Goal: Check status: Check status

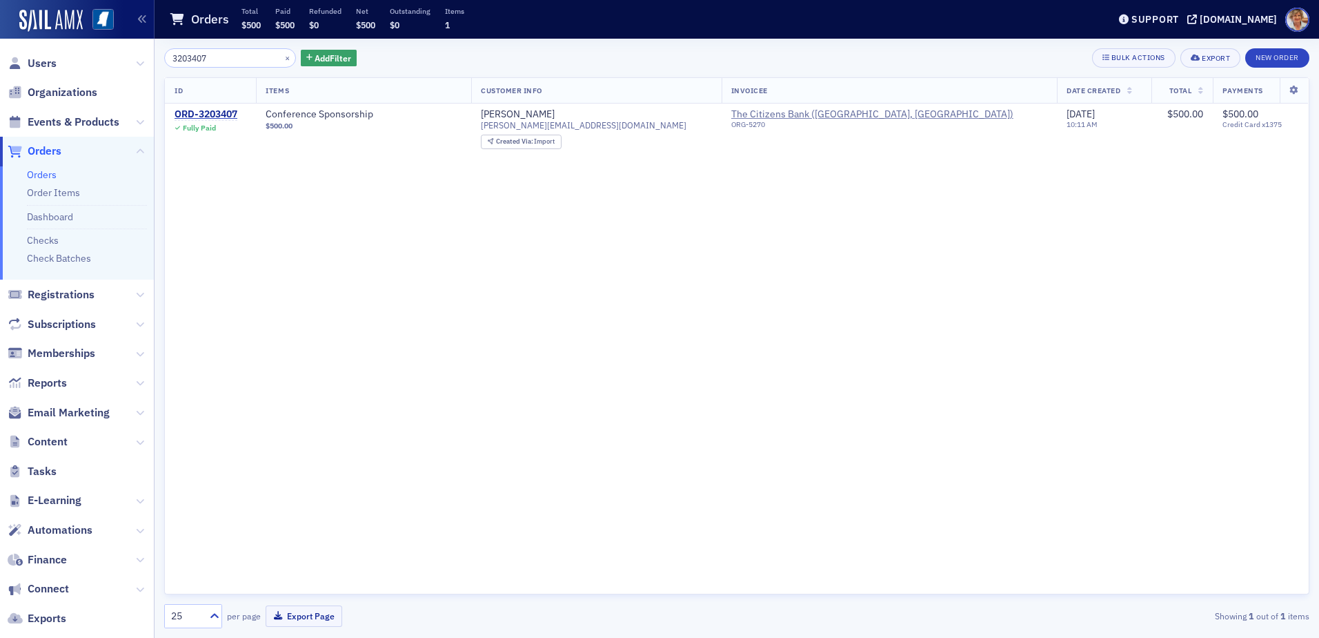
type input "3203407"
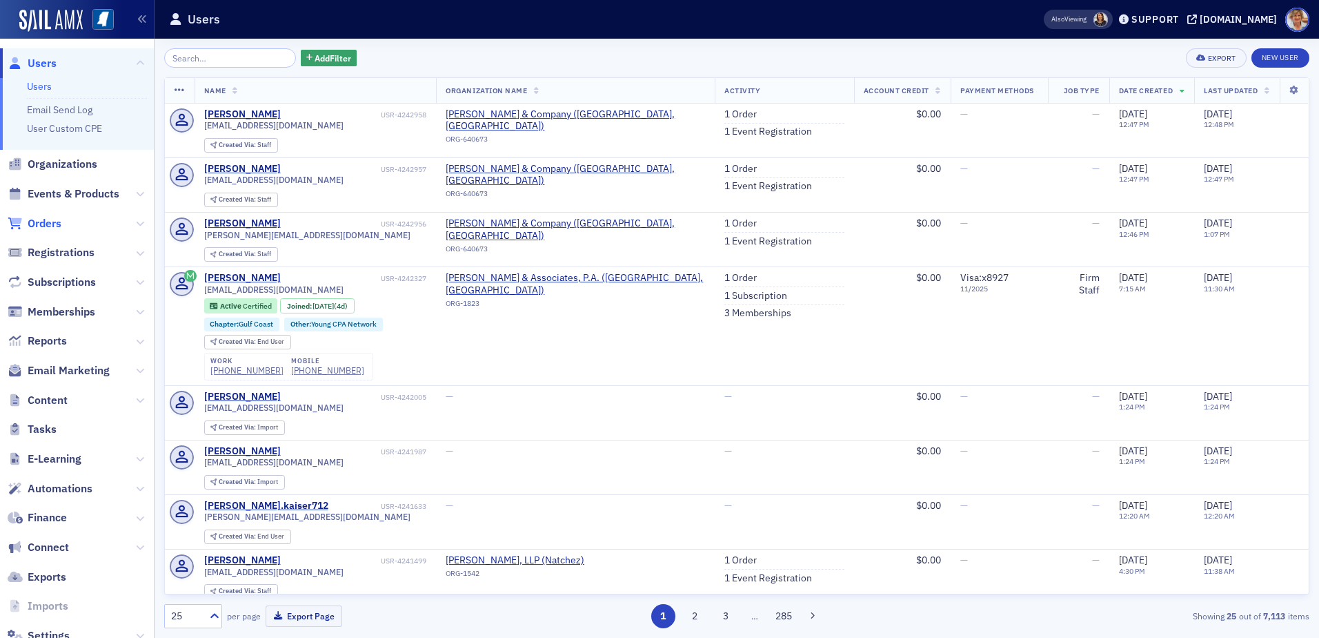
click at [53, 219] on span "Orders" at bounding box center [45, 223] width 34 height 15
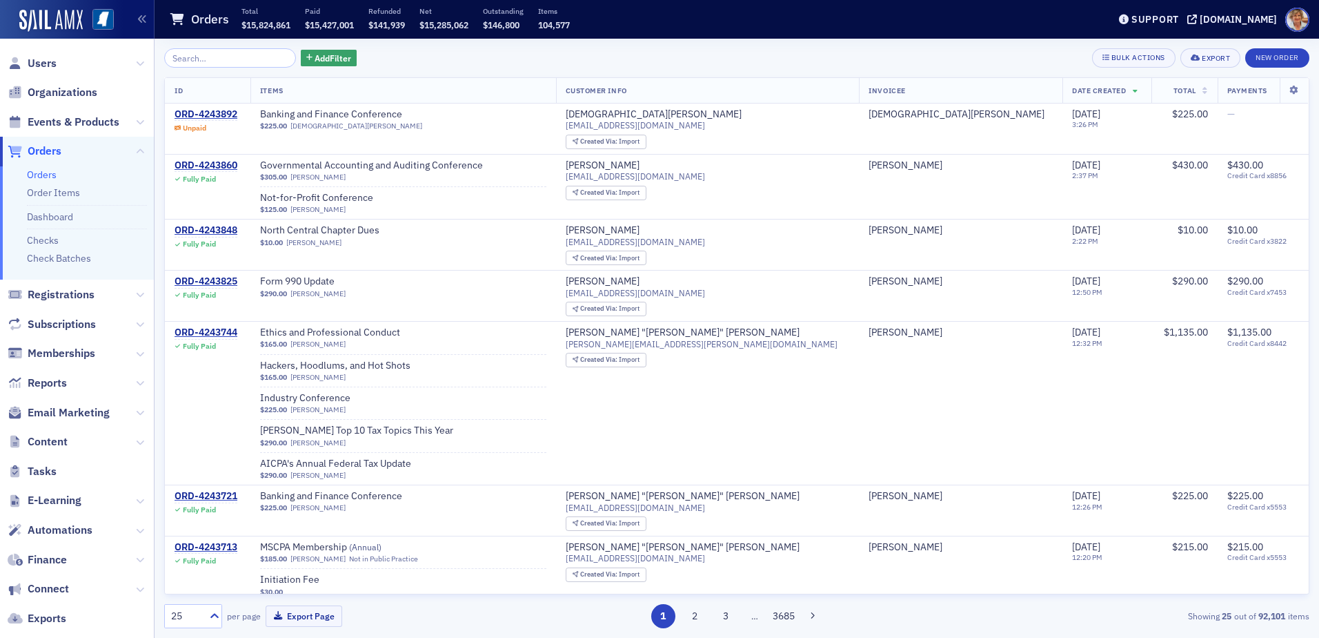
click at [243, 55] on input "search" at bounding box center [230, 57] width 132 height 19
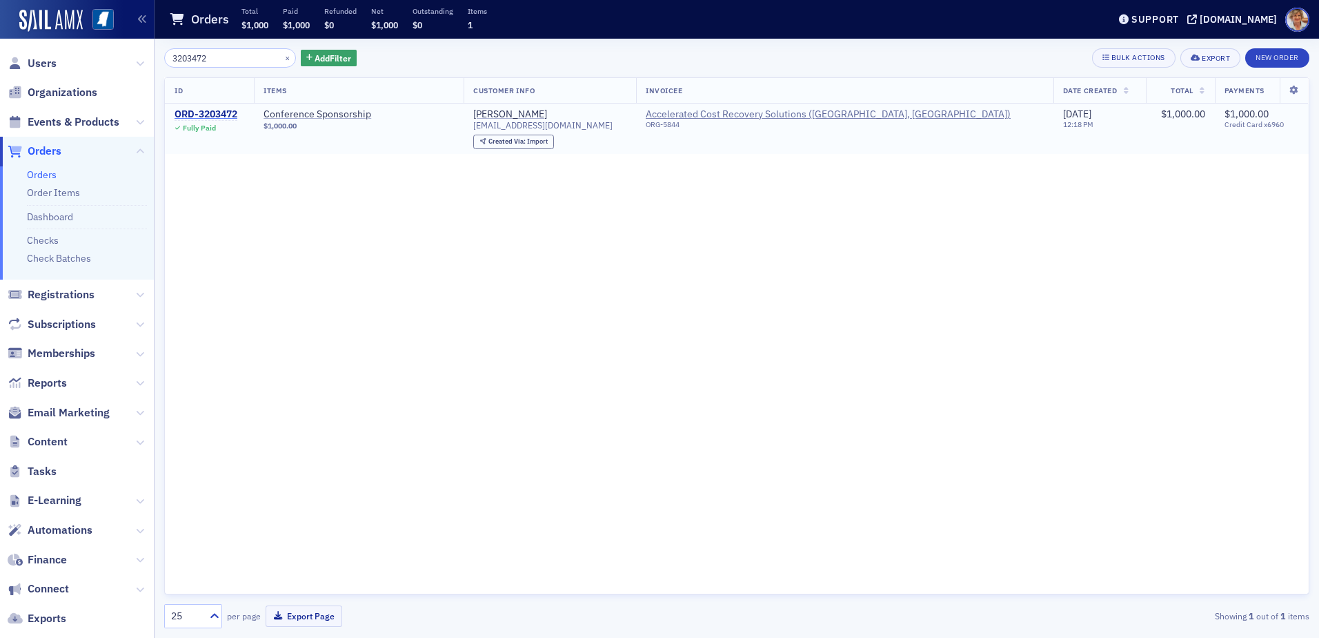
type input "3203472"
click at [234, 110] on div "ORD-3203472" at bounding box center [206, 114] width 63 height 12
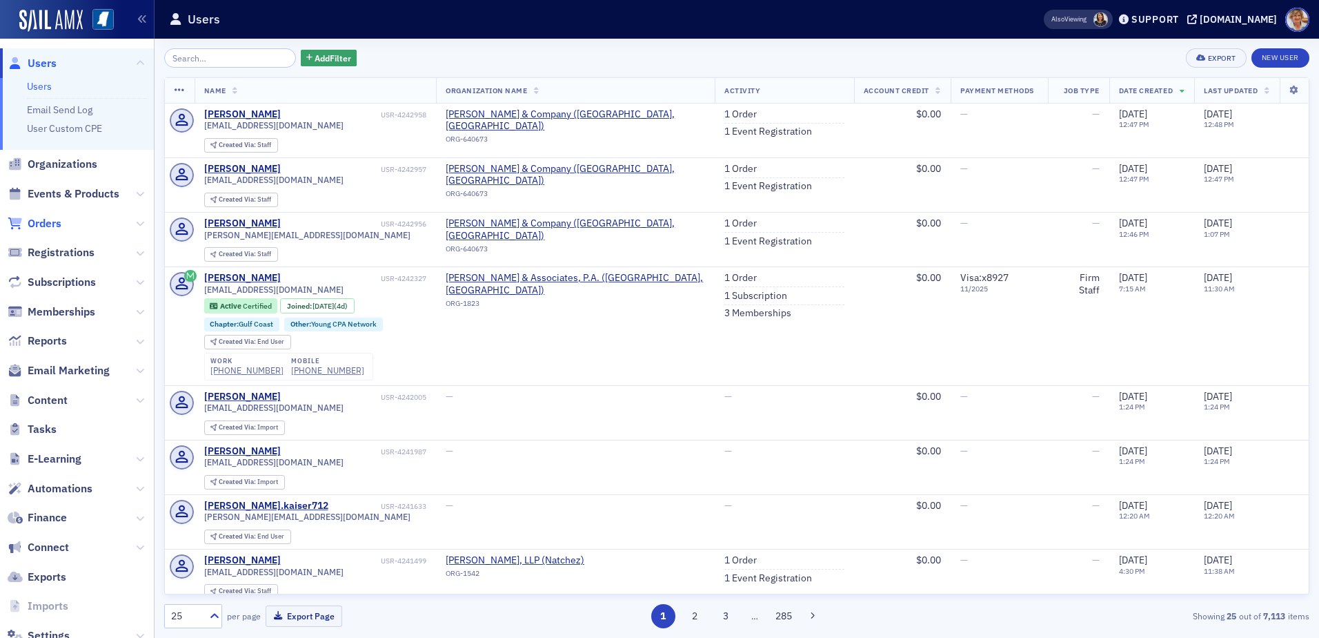
click at [37, 224] on span "Orders" at bounding box center [45, 223] width 34 height 15
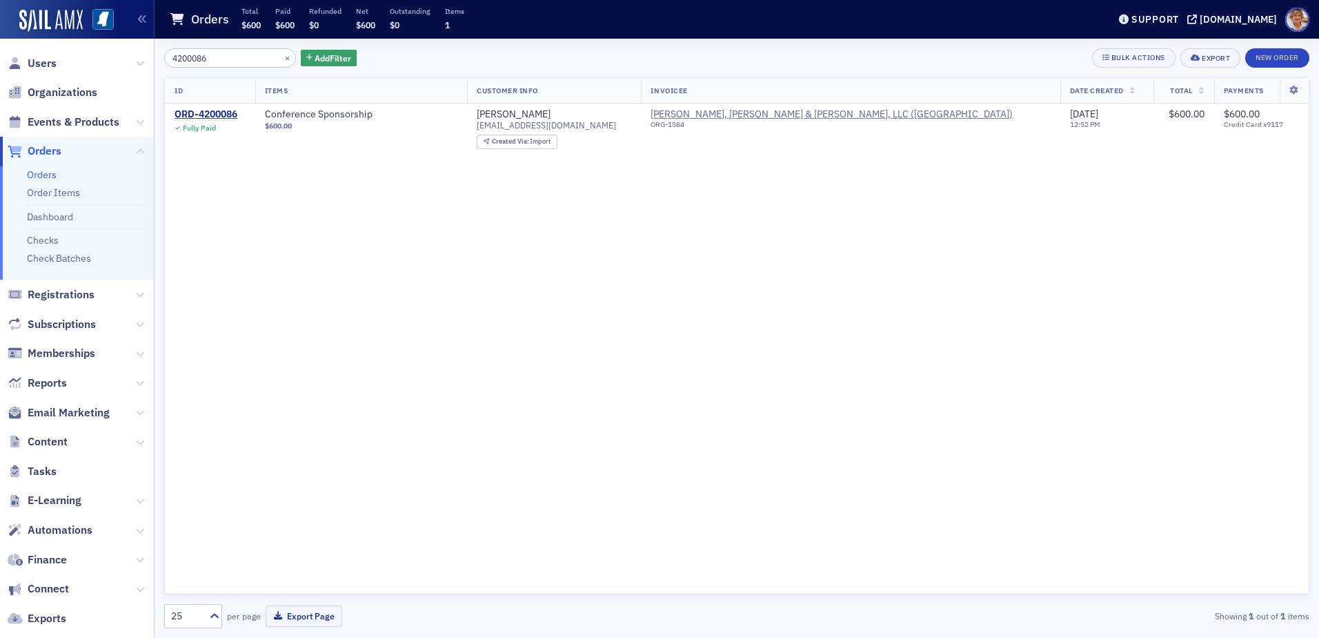
click at [219, 61] on input "4200086" at bounding box center [230, 57] width 132 height 19
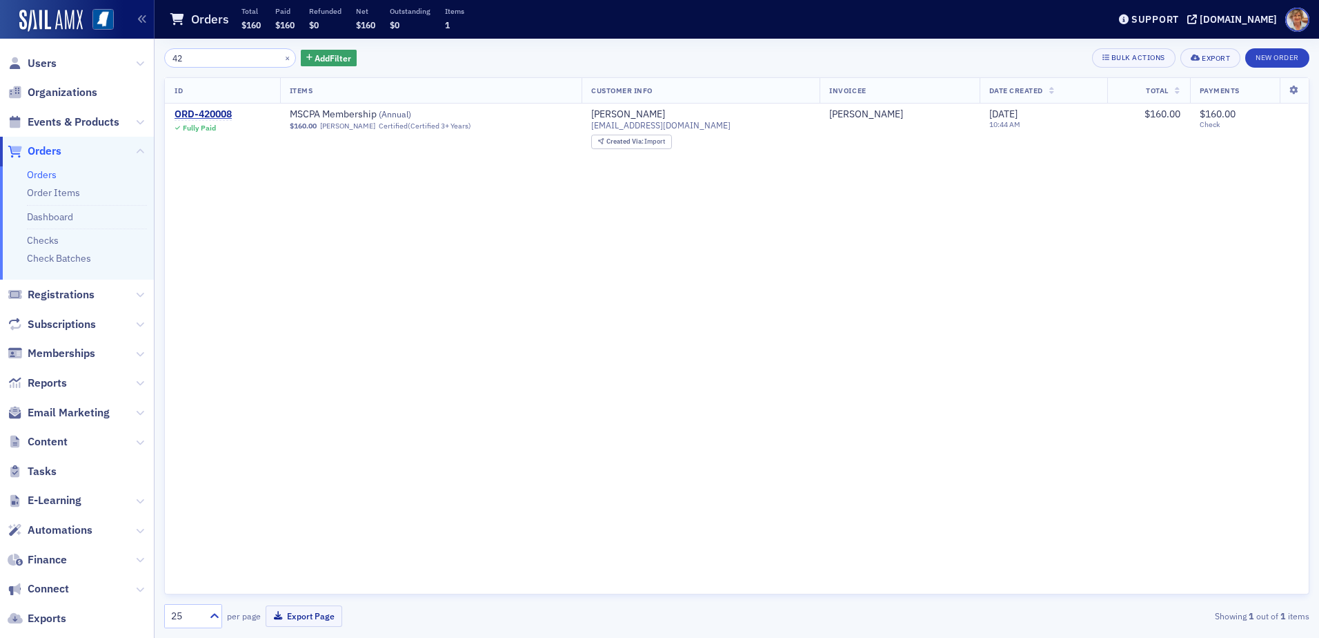
type input "4"
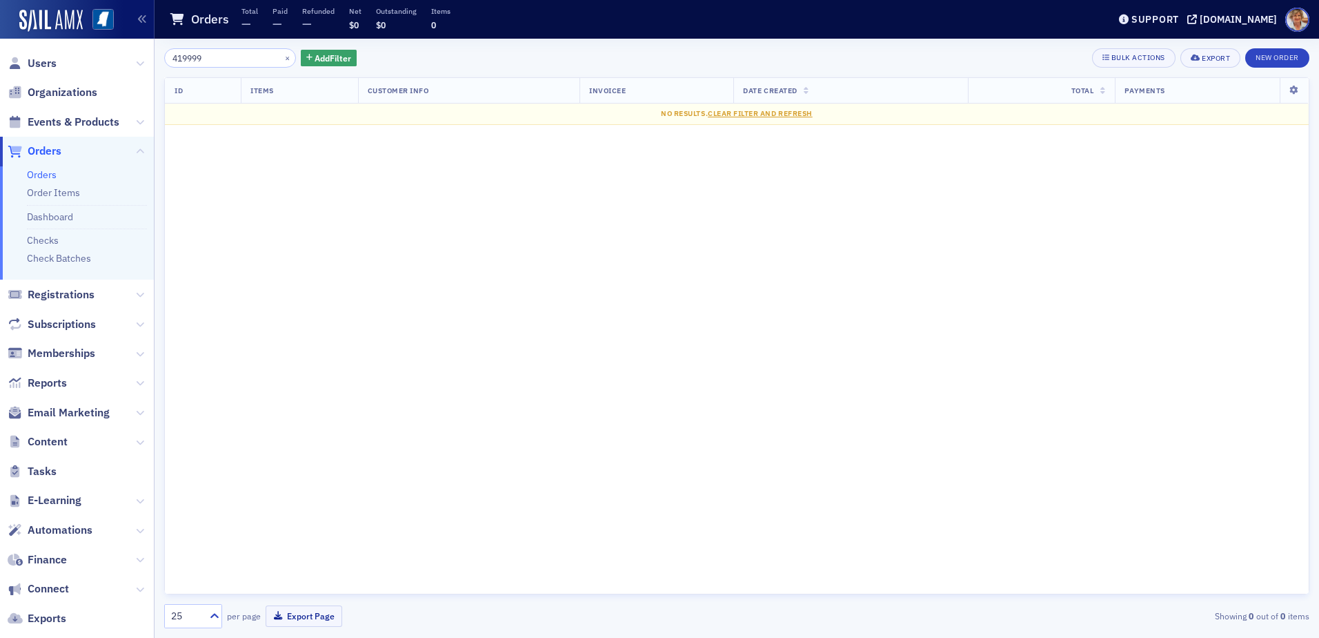
type input "4199995"
